Goal: Task Accomplishment & Management: Use online tool/utility

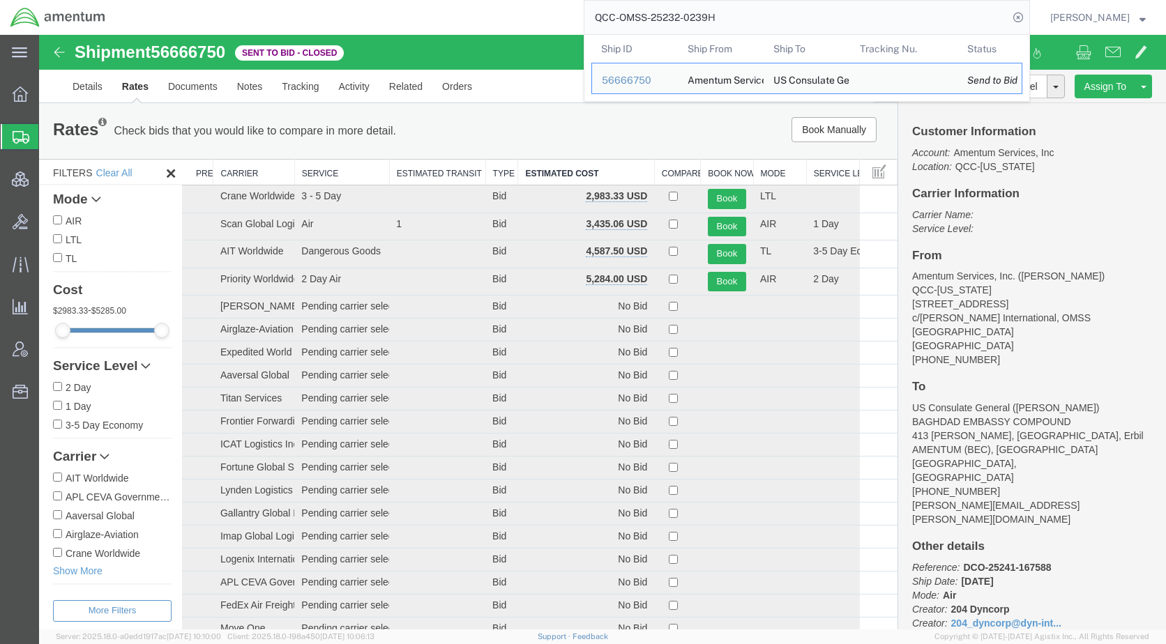
drag, startPoint x: 751, startPoint y: 21, endPoint x: 620, endPoint y: 25, distance: 131.2
click at [620, 25] on input "QCC-OMSS-25232-0239H" at bounding box center [796, 17] width 424 height 33
paste input "56717612"
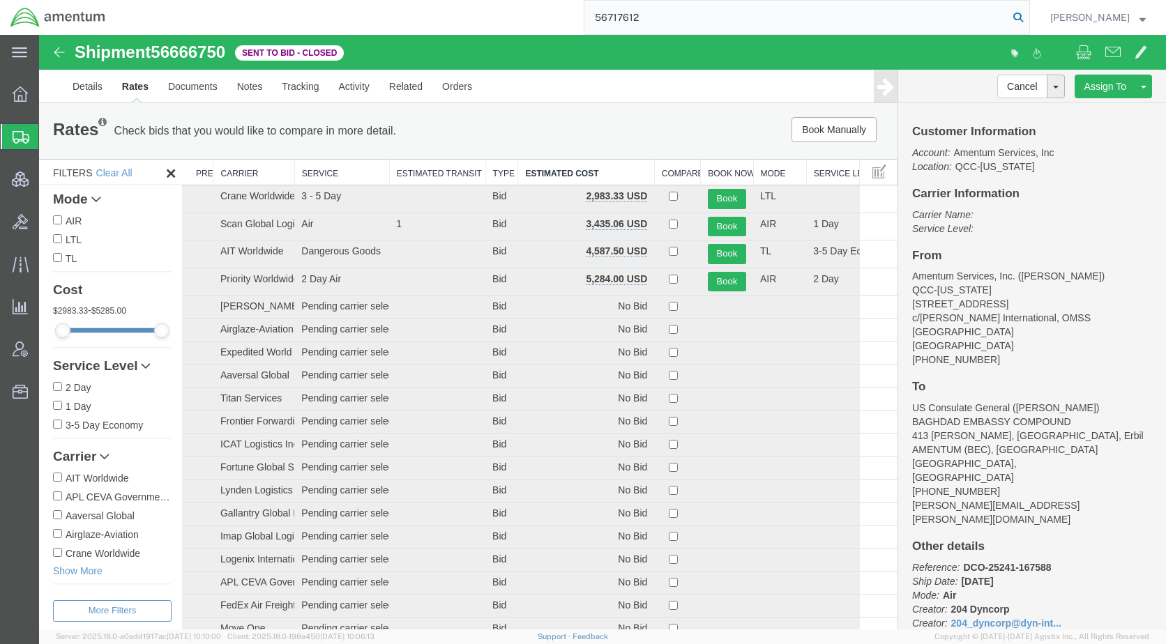
click at [1028, 17] on icon at bounding box center [1018, 18] width 20 height 20
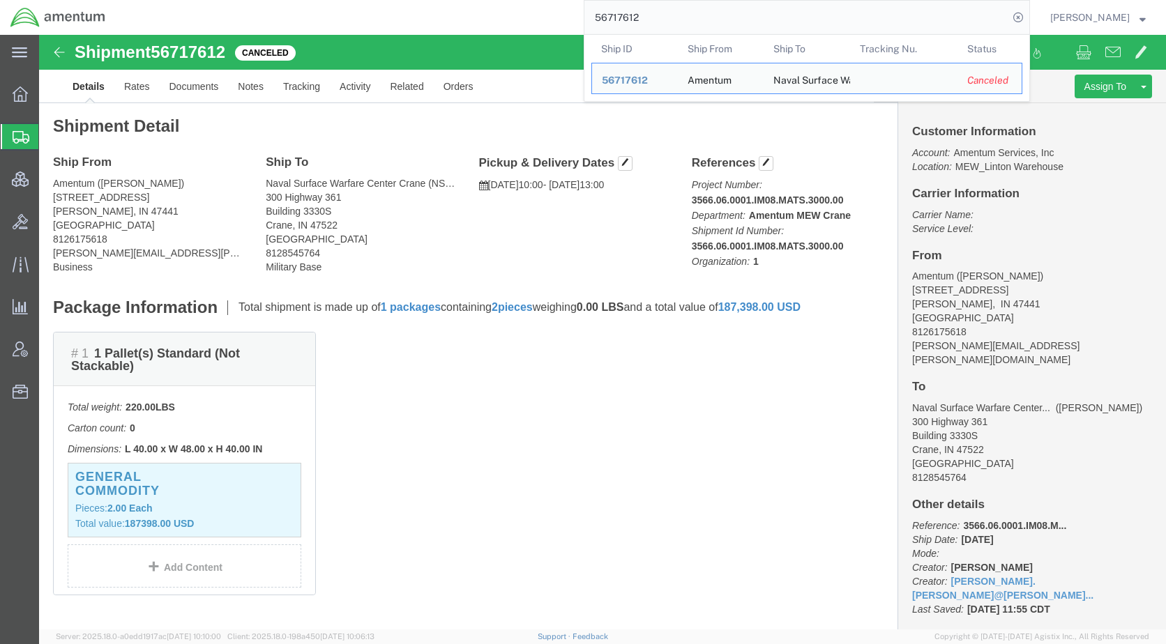
drag, startPoint x: 695, startPoint y: 15, endPoint x: 606, endPoint y: 28, distance: 89.4
click at [606, 28] on div "56717612 Ship ID Ship From Ship To Tracking Nu. Status Ship ID 56717612 Ship Fr…" at bounding box center [573, 17] width 914 height 35
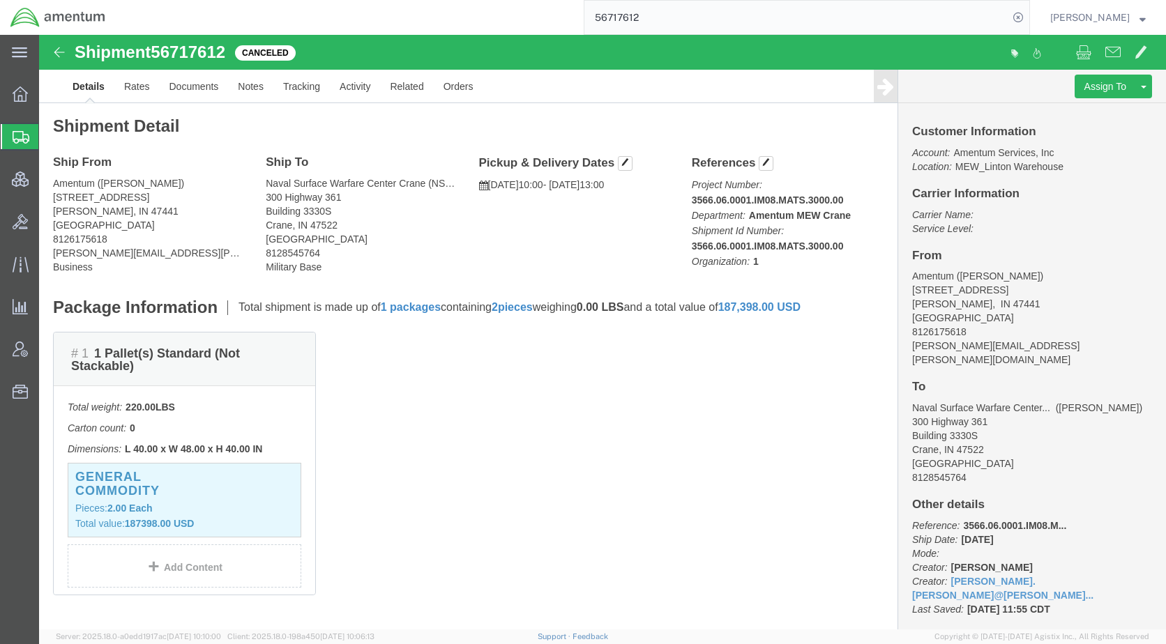
paste input "818"
type input "56717818"
click at [1028, 16] on icon at bounding box center [1018, 18] width 20 height 20
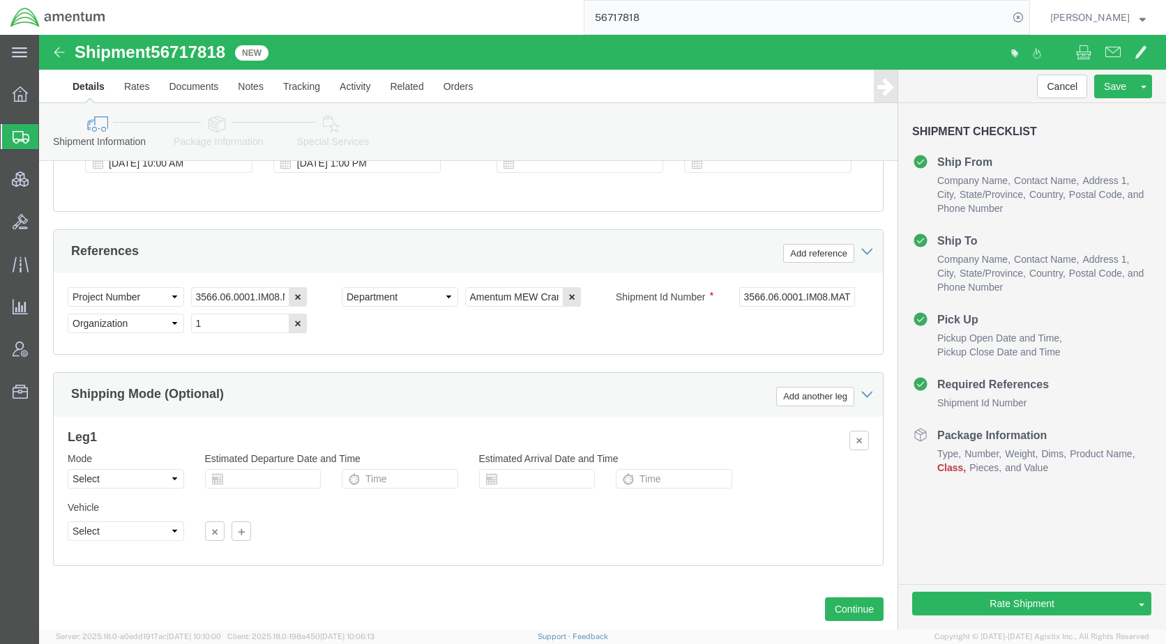
scroll to position [837, 0]
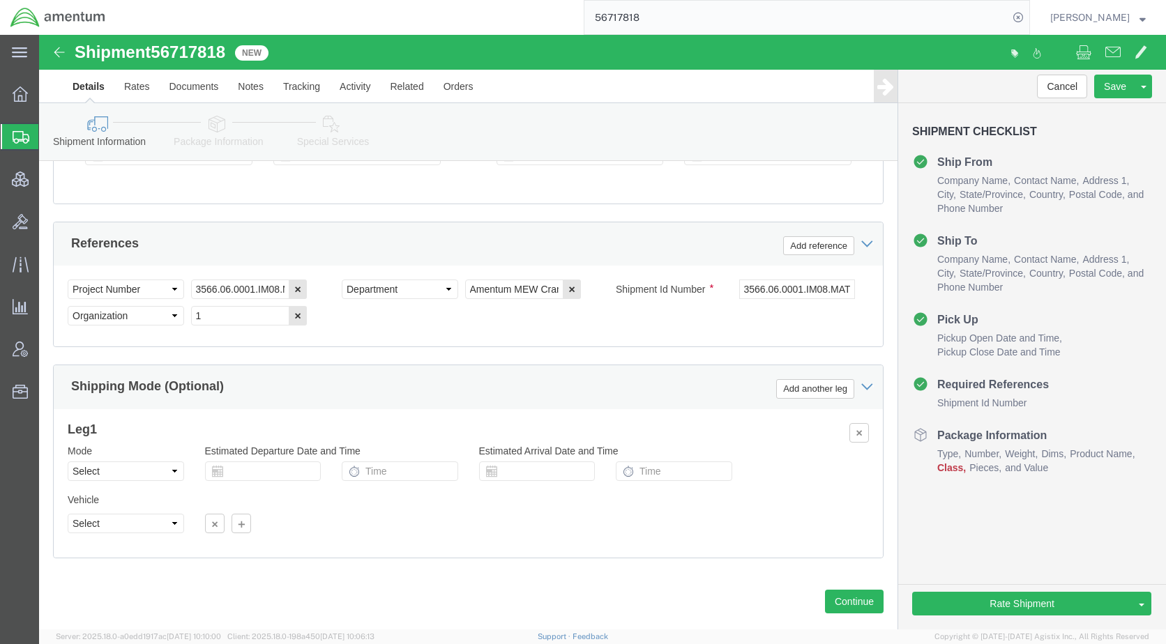
click icon
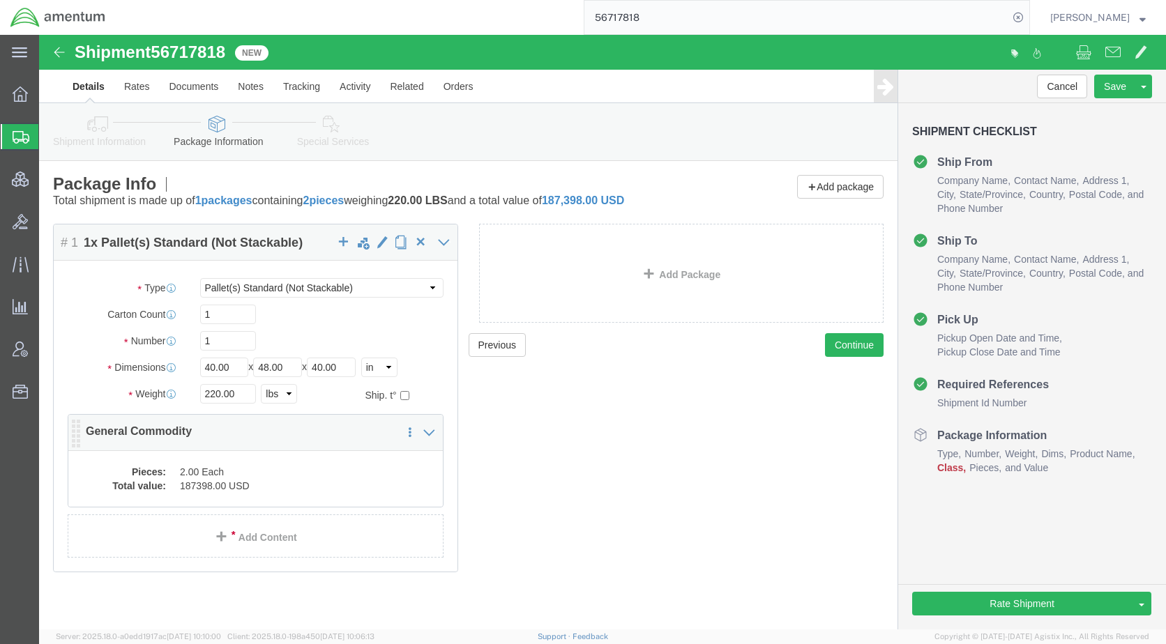
click dd "2.00 Each"
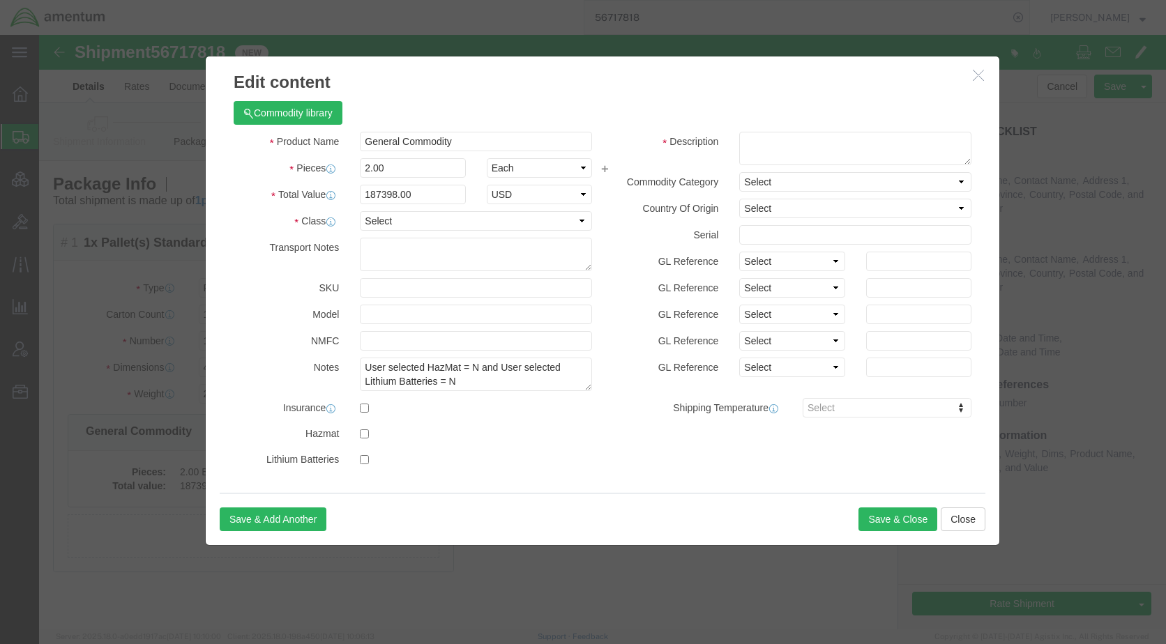
click icon "button"
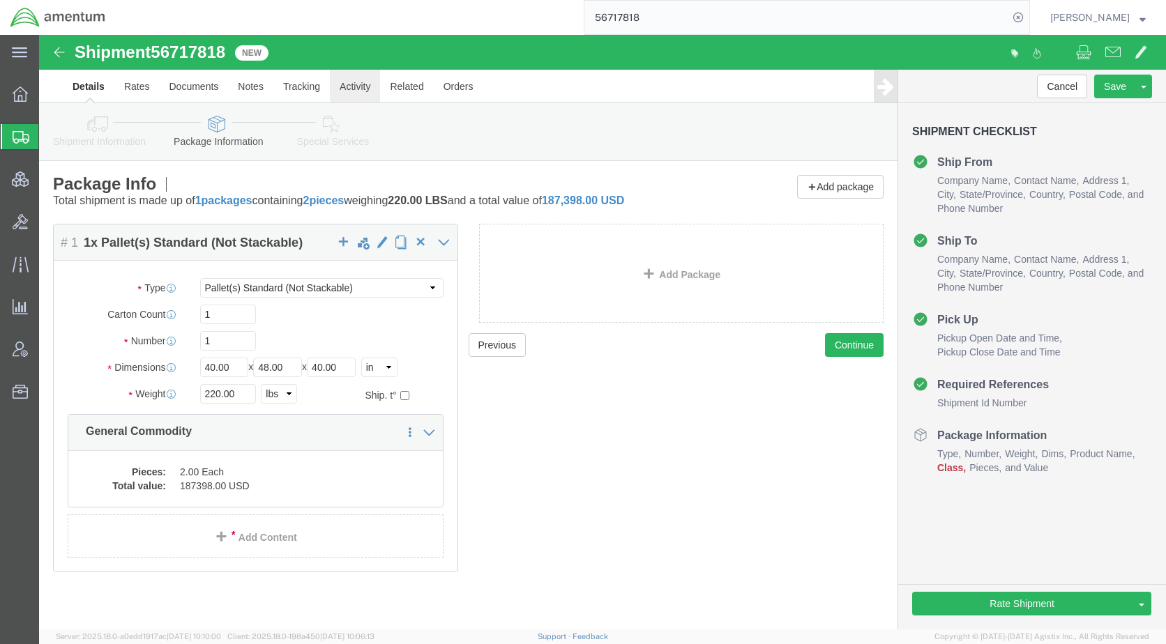
click link "Activity"
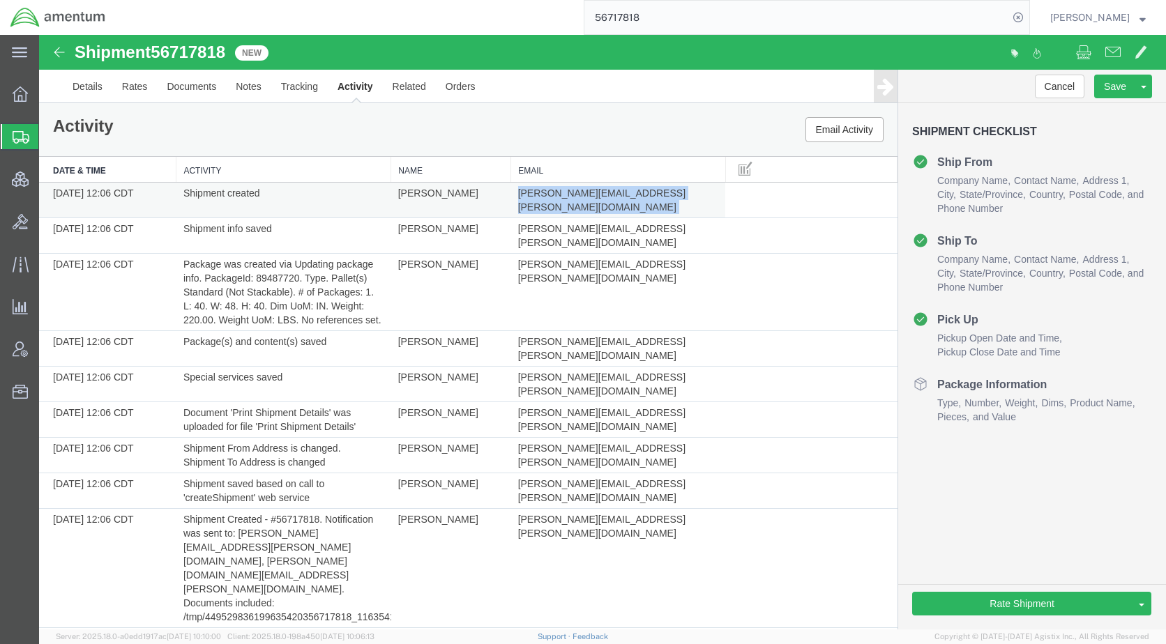
drag, startPoint x: 655, startPoint y: 195, endPoint x: 520, endPoint y: 183, distance: 135.1
click at [520, 183] on td "[PERSON_NAME][EMAIL_ADDRESS][PERSON_NAME][DOMAIN_NAME]" at bounding box center [618, 201] width 215 height 36
drag, startPoint x: 520, startPoint y: 183, endPoint x: 531, endPoint y: 193, distance: 14.8
copy td "[PERSON_NAME][EMAIL_ADDRESS][PERSON_NAME][DOMAIN_NAME]"
click at [89, 84] on link "Details" at bounding box center [88, 86] width 50 height 33
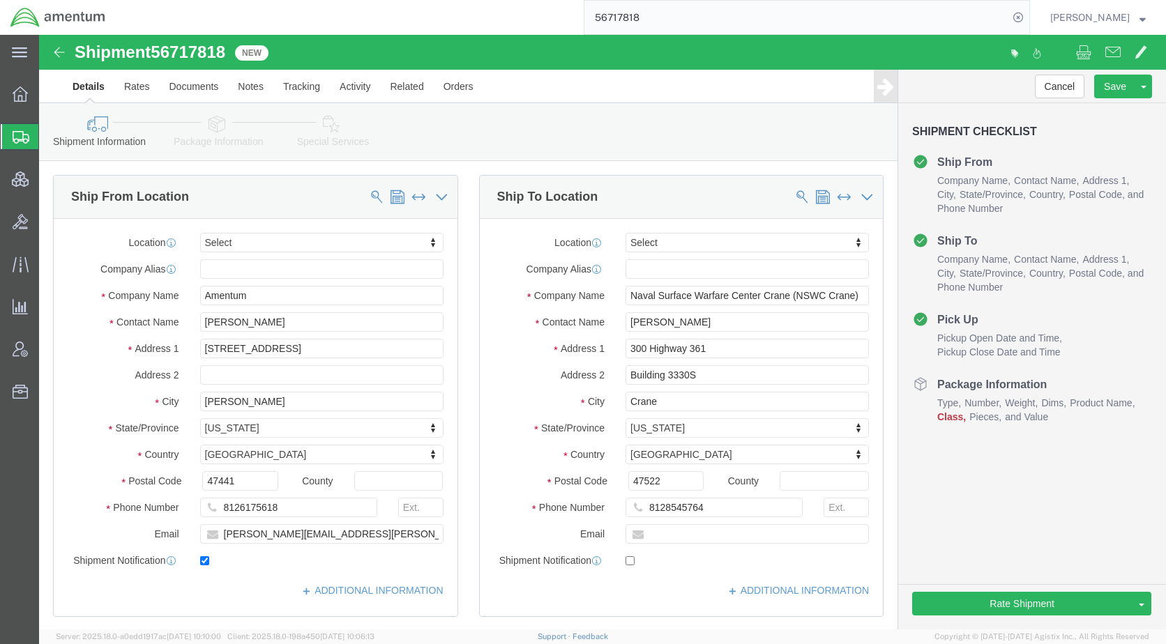
click icon
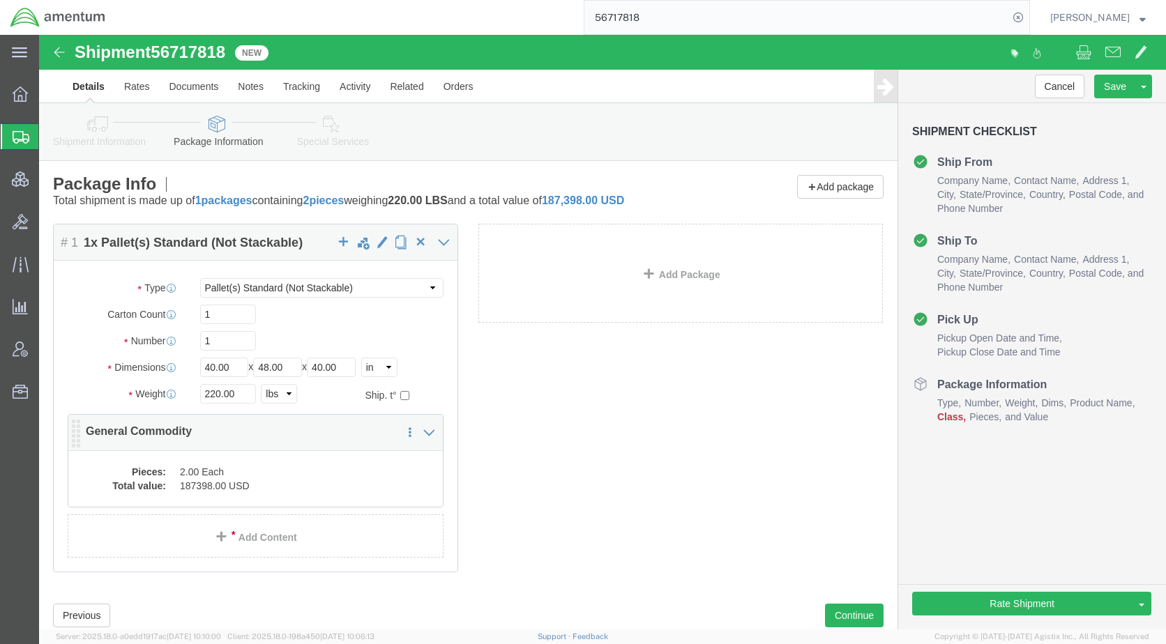
click dd "2.00 Each"
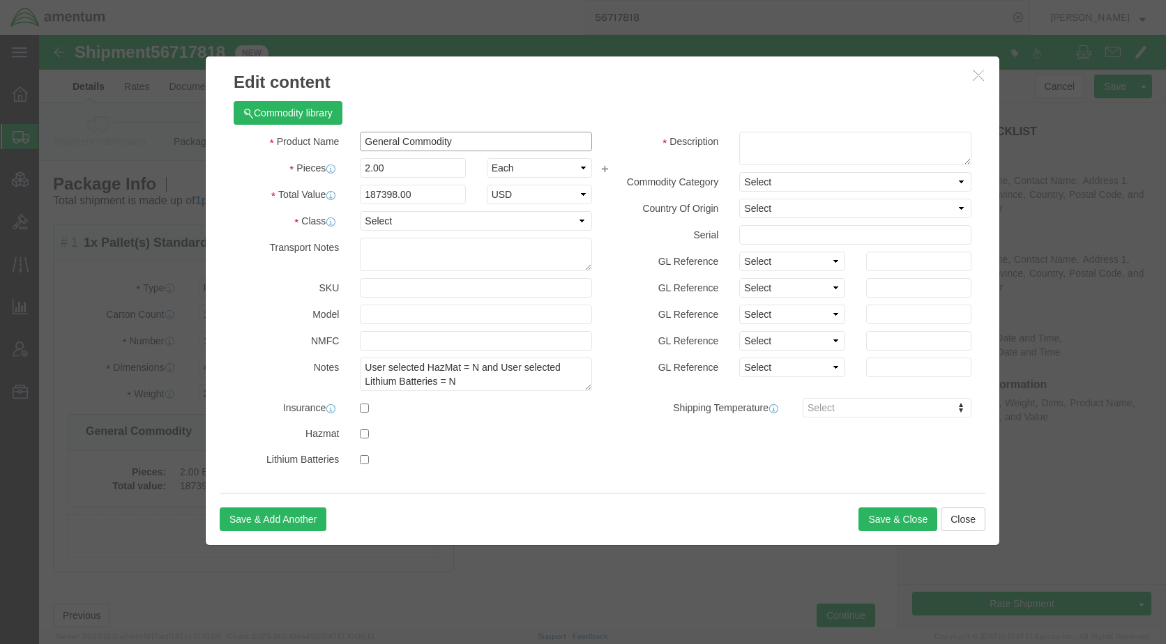
drag, startPoint x: 437, startPoint y: 105, endPoint x: 241, endPoint y: 107, distance: 196.7
click div "Product Name General Commodity"
drag, startPoint x: 437, startPoint y: 106, endPoint x: 298, endPoint y: 109, distance: 139.5
click div "Product Name Electronic Power Supply"
type input "Electronic Power Supply"
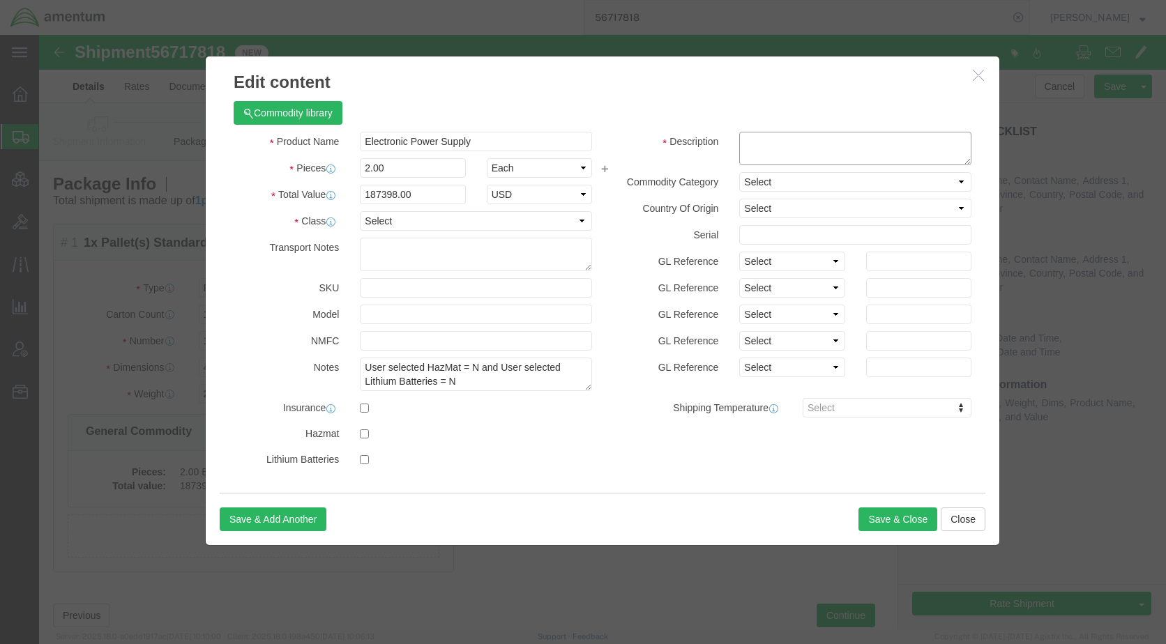
click textarea
paste textarea "Electronic Power Supply"
type textarea "Electronic Power Supply"
click button "Save & Close"
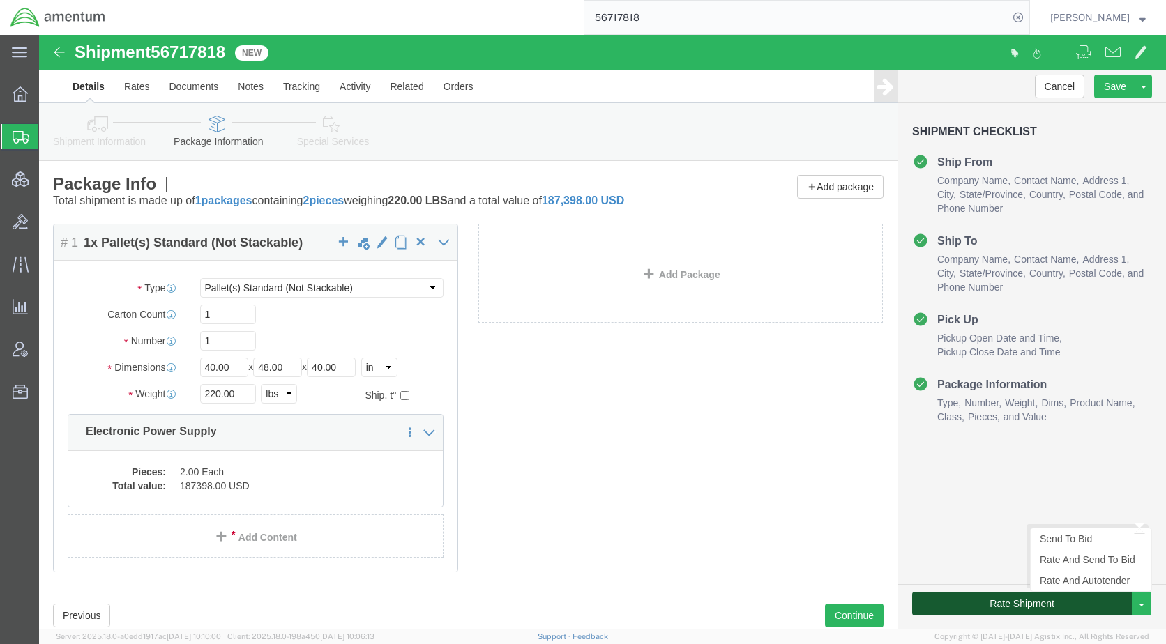
click button "Rate Shipment"
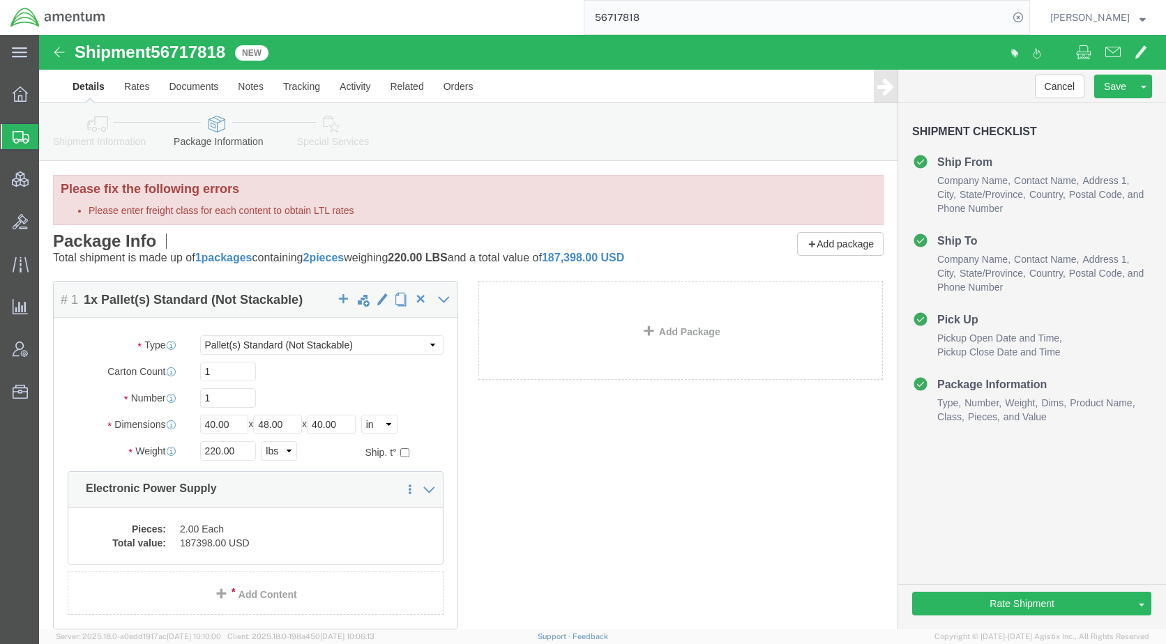
click icon
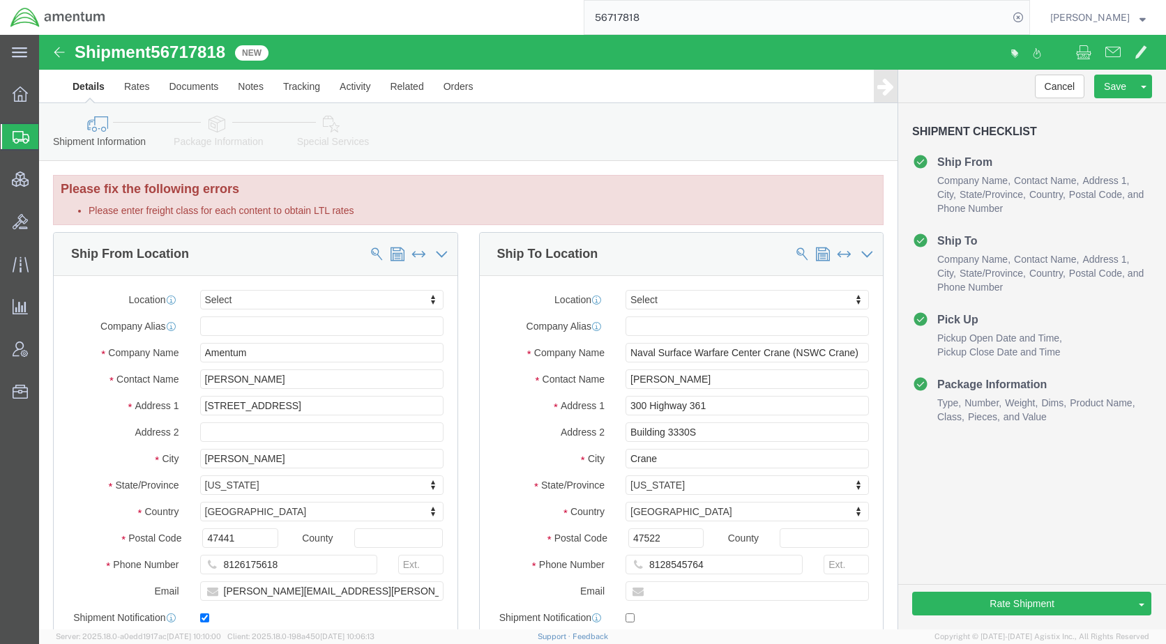
click icon
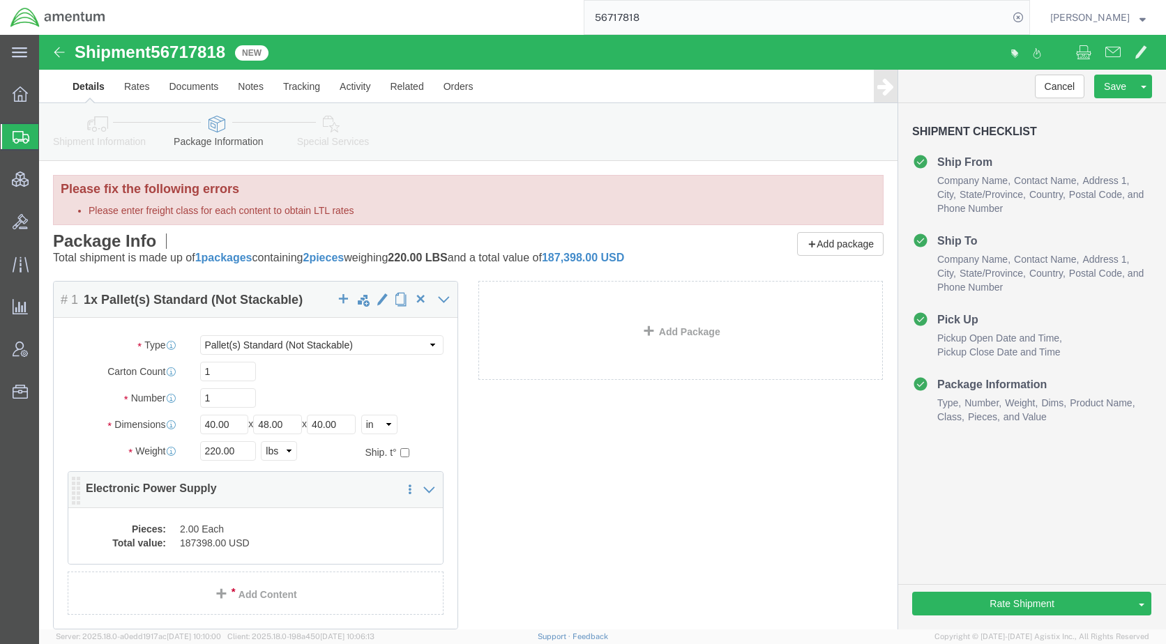
click dd "2.00 Each"
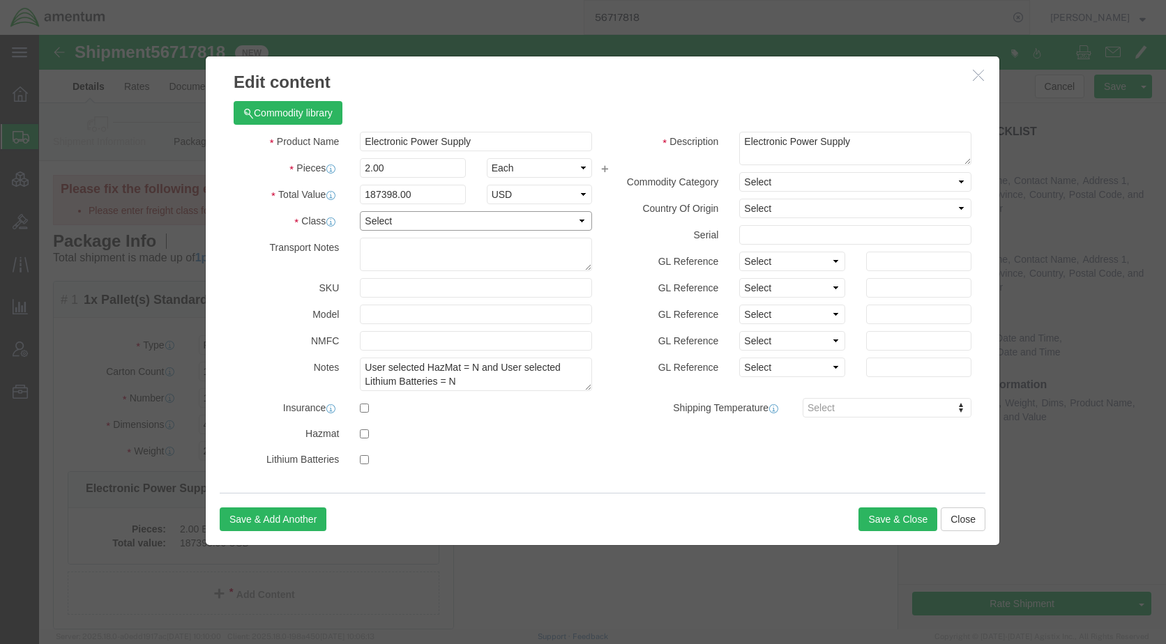
click select "Select 50 55 60 65 70 85 92.5 100 125 175 250 300 400"
select select "250"
click select "Select 50 55 60 65 70 85 92.5 100 125 175 250 300 400"
click button "Save & Close"
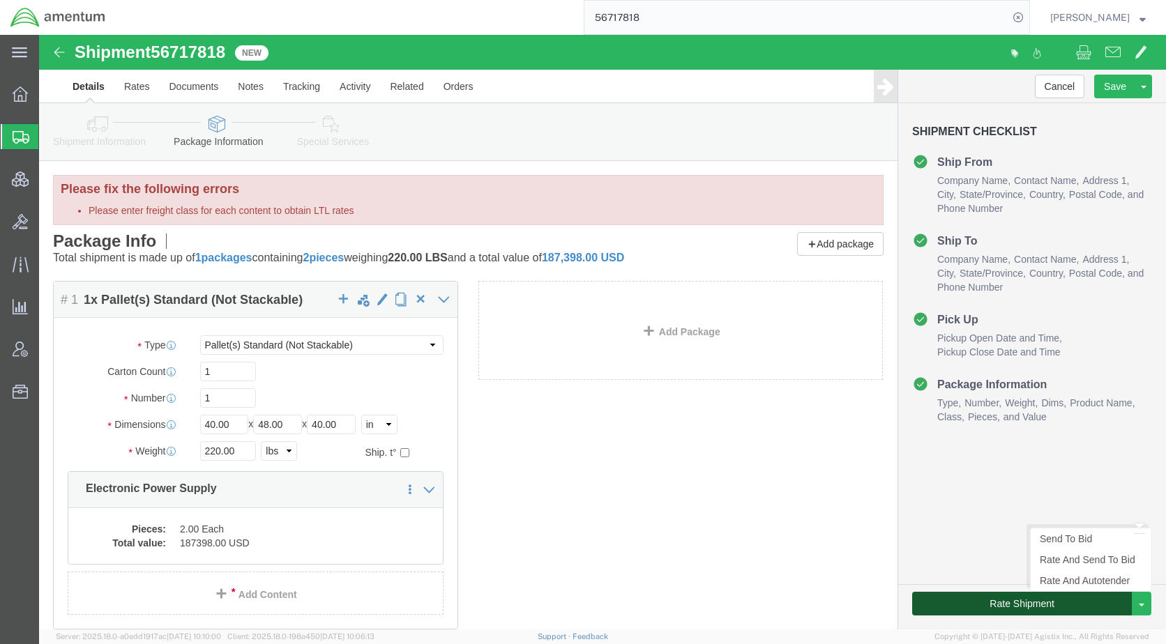
click button "Rate Shipment"
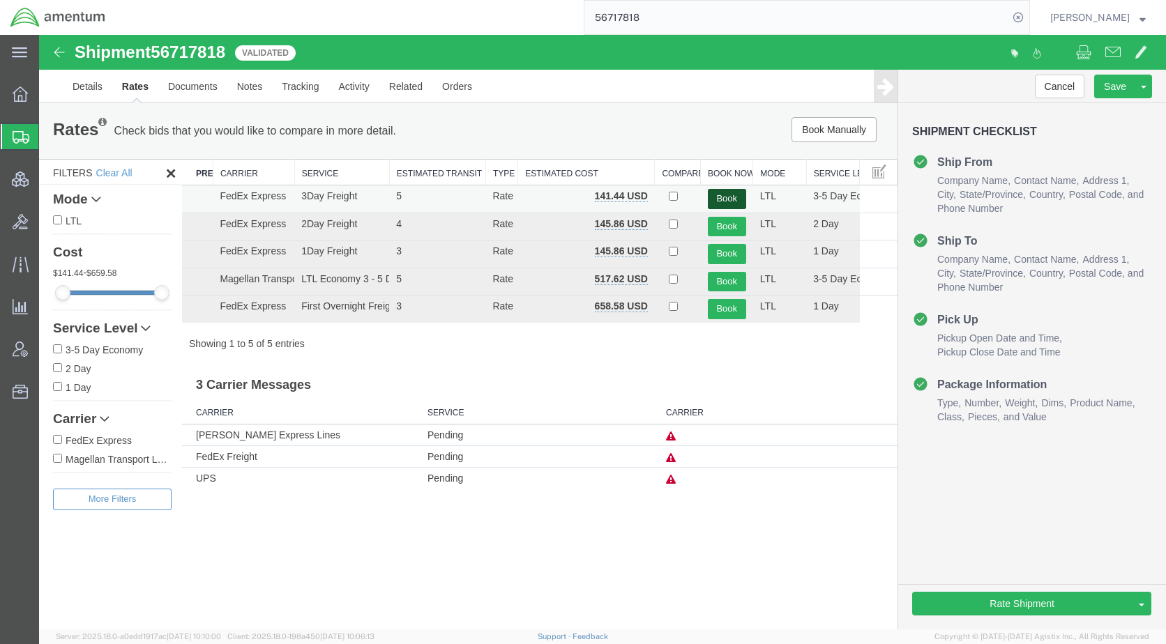
click at [720, 192] on button "Book" at bounding box center [727, 199] width 38 height 20
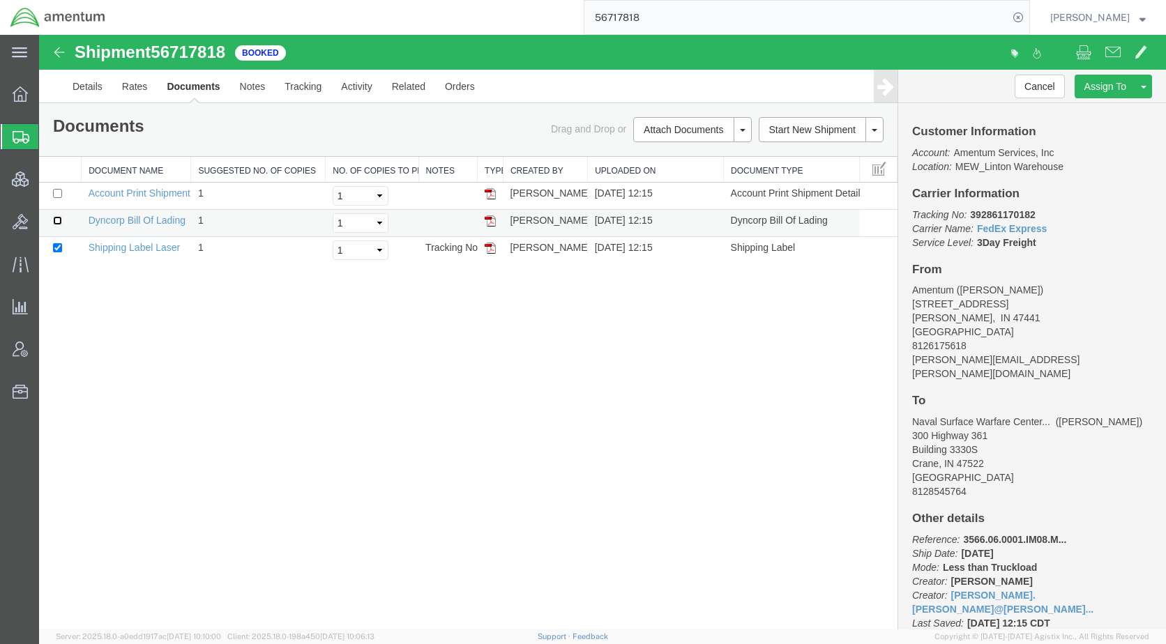
click at [58, 220] on input "checkbox" at bounding box center [57, 220] width 9 height 9
checkbox input "true"
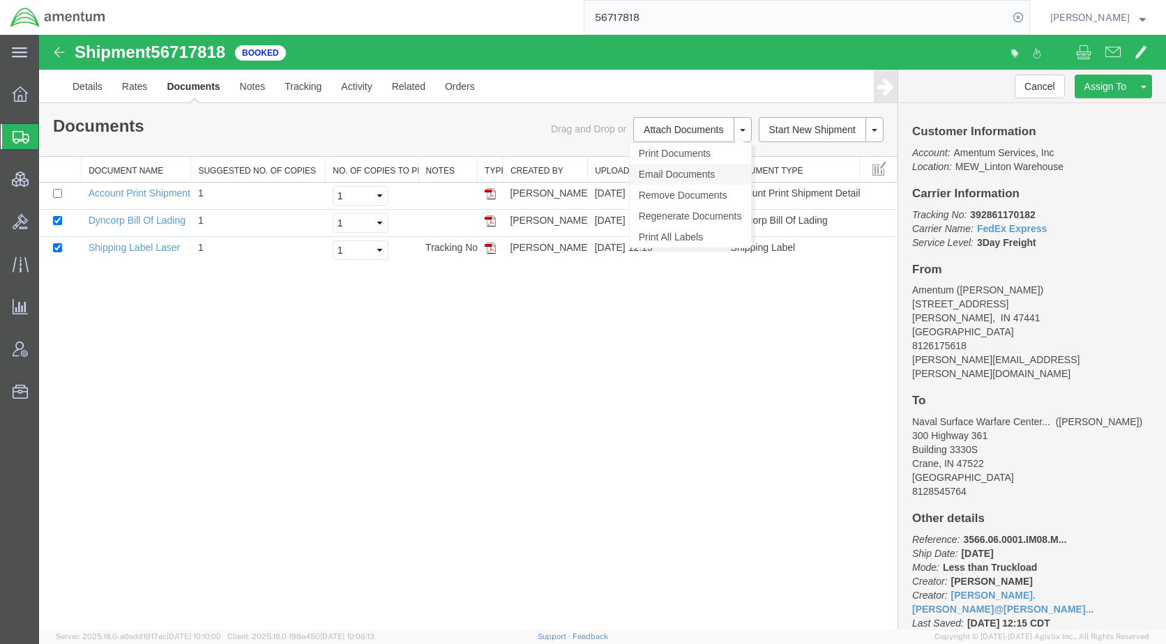
click at [686, 169] on link "Email Documents" at bounding box center [690, 174] width 121 height 21
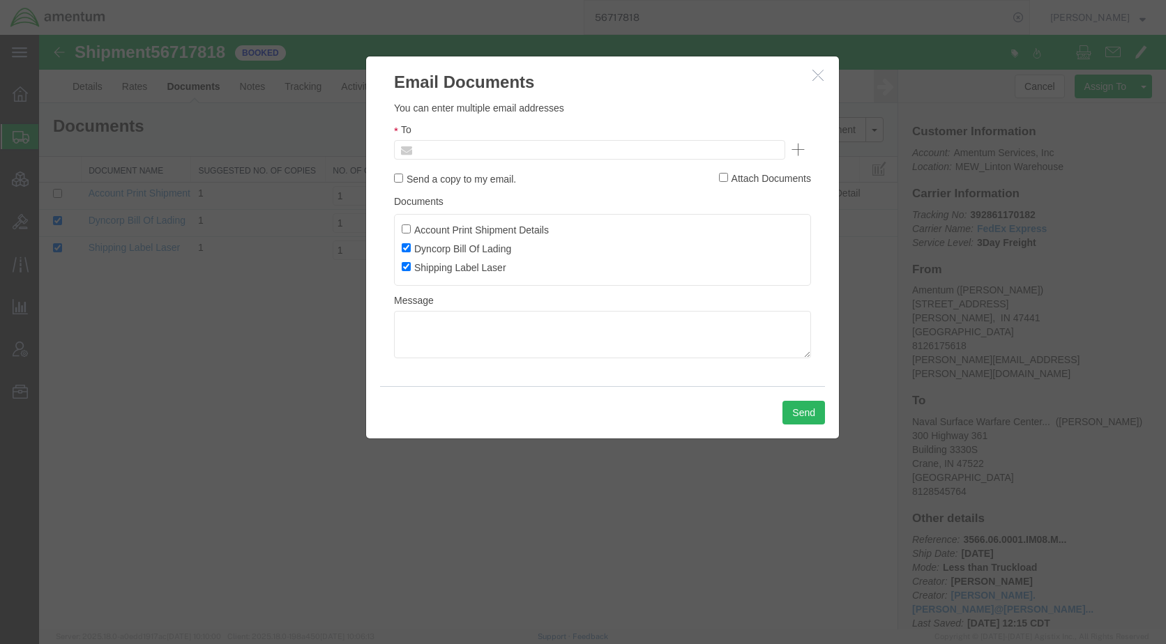
click at [501, 153] on input "text" at bounding box center [495, 150] width 163 height 18
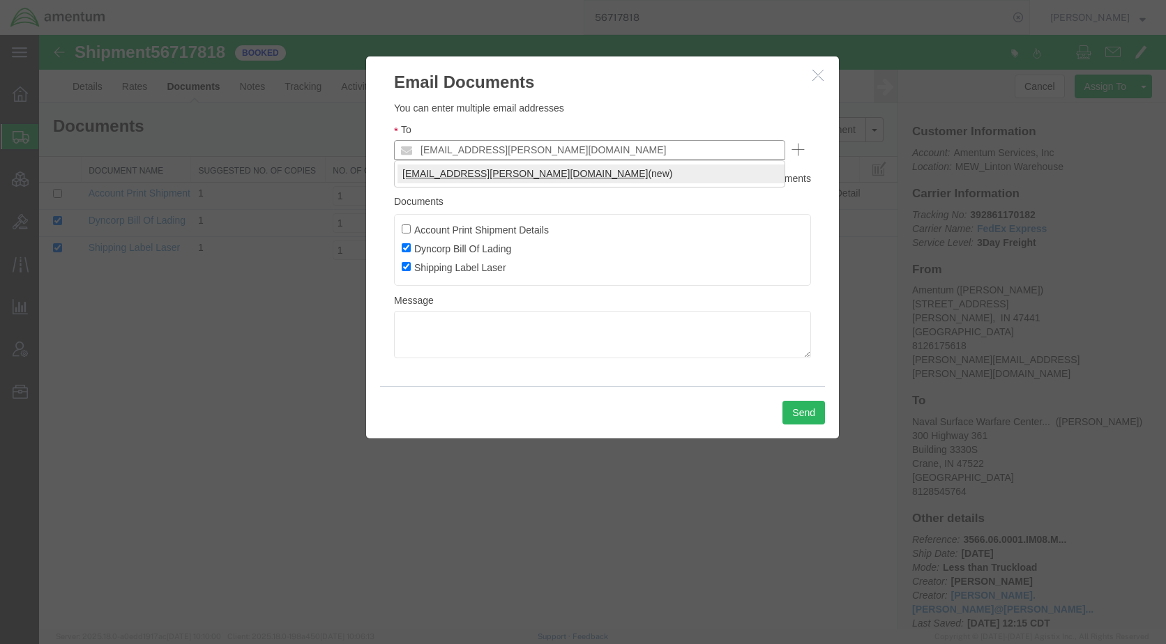
type input "[EMAIL_ADDRESS][PERSON_NAME][DOMAIN_NAME]"
click at [787, 409] on button "Send" at bounding box center [803, 413] width 43 height 24
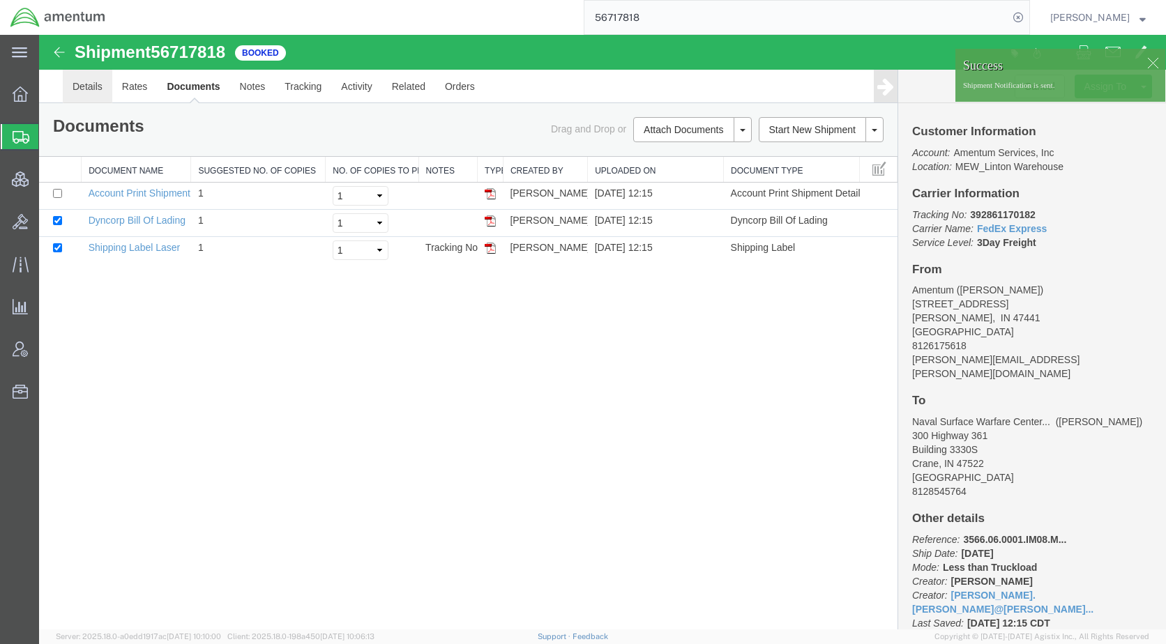
click at [81, 92] on link "Details" at bounding box center [88, 86] width 50 height 33
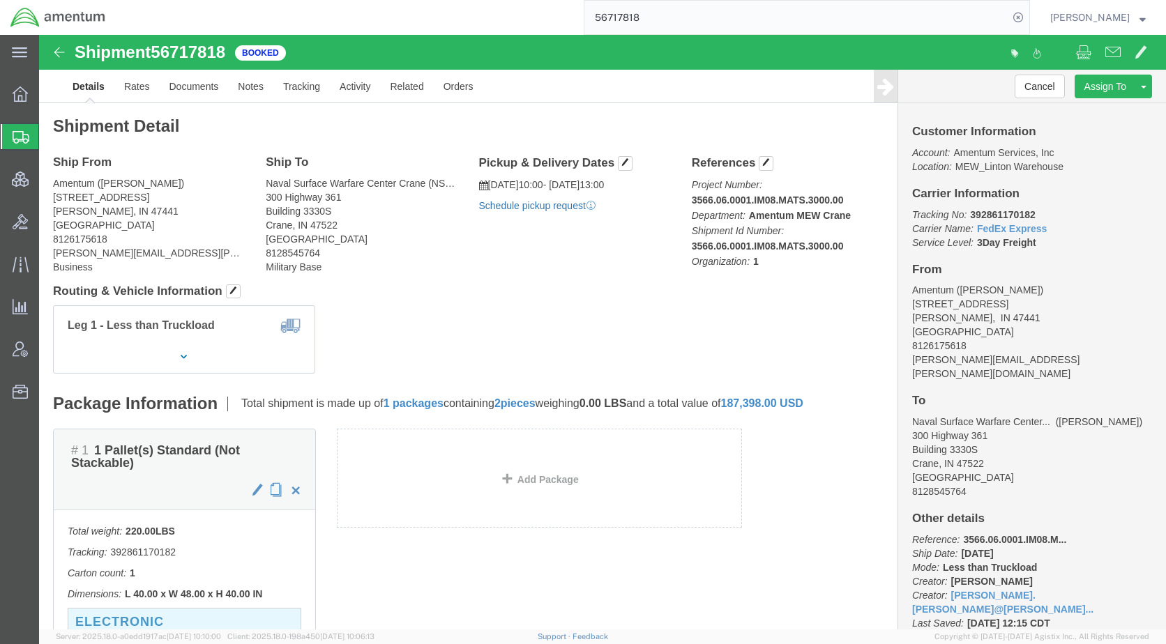
click link "Schedule pickup request"
drag, startPoint x: 613, startPoint y: 168, endPoint x: 434, endPoint y: 132, distance: 182.2
click div "Pickup & Delivery Dates [DATE] 10:00 - [DATE] 13:00 Pickup request number : IND…"
drag, startPoint x: 434, startPoint y: 132, endPoint x: 450, endPoint y: 123, distance: 18.1
copy div "Pickup & Delivery Dates [DATE] 10:00 - [DATE] 13:00 Pickup request number : IND…"
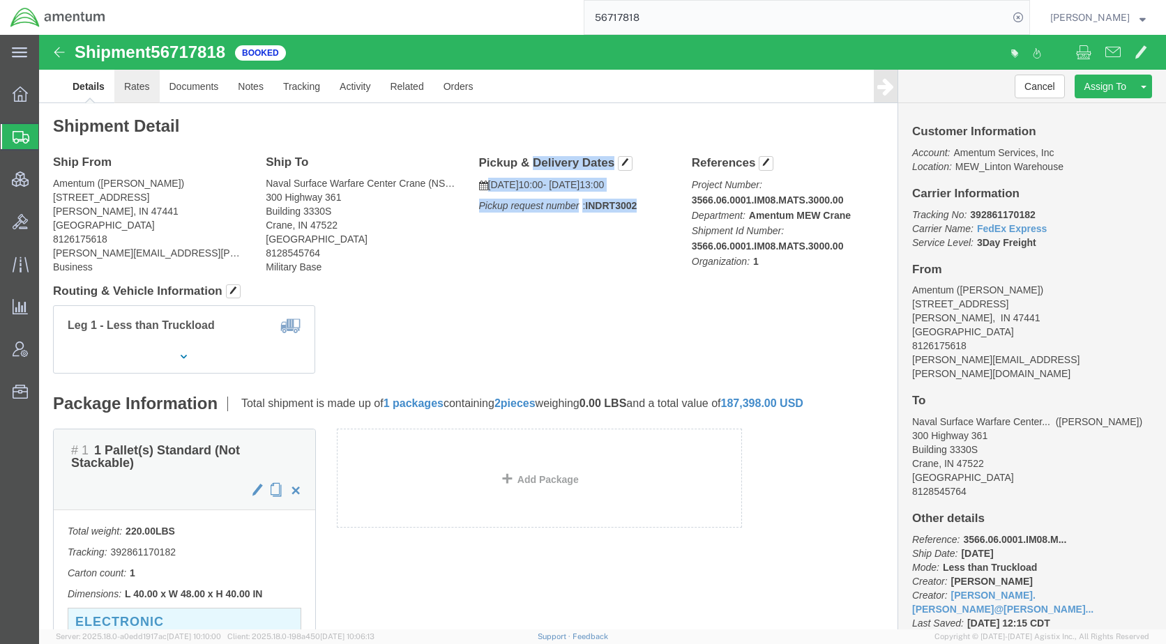
click link "Rates"
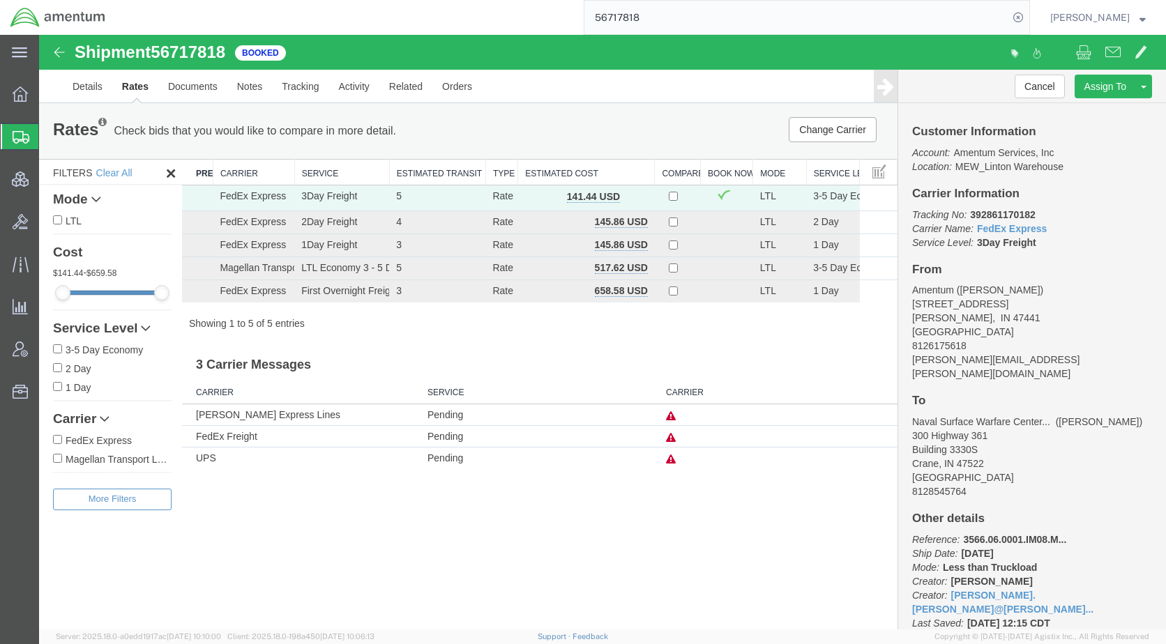
drag, startPoint x: 625, startPoint y: 195, endPoint x: 565, endPoint y: 192, distance: 60.0
click at [565, 192] on td "141.44 USD" at bounding box center [586, 198] width 137 height 26
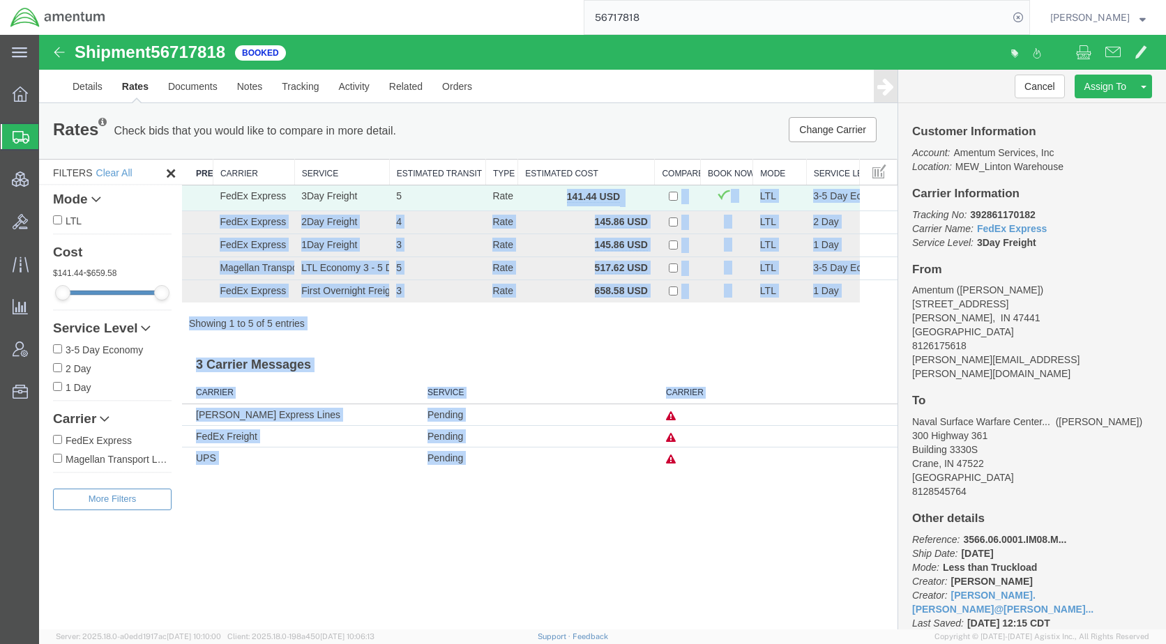
click at [576, 342] on div "Rates Check bids that you would like to compare in more detail. Compare Filter …" at bounding box center [468, 285] width 858 height 365
